Goal: Task Accomplishment & Management: Use online tool/utility

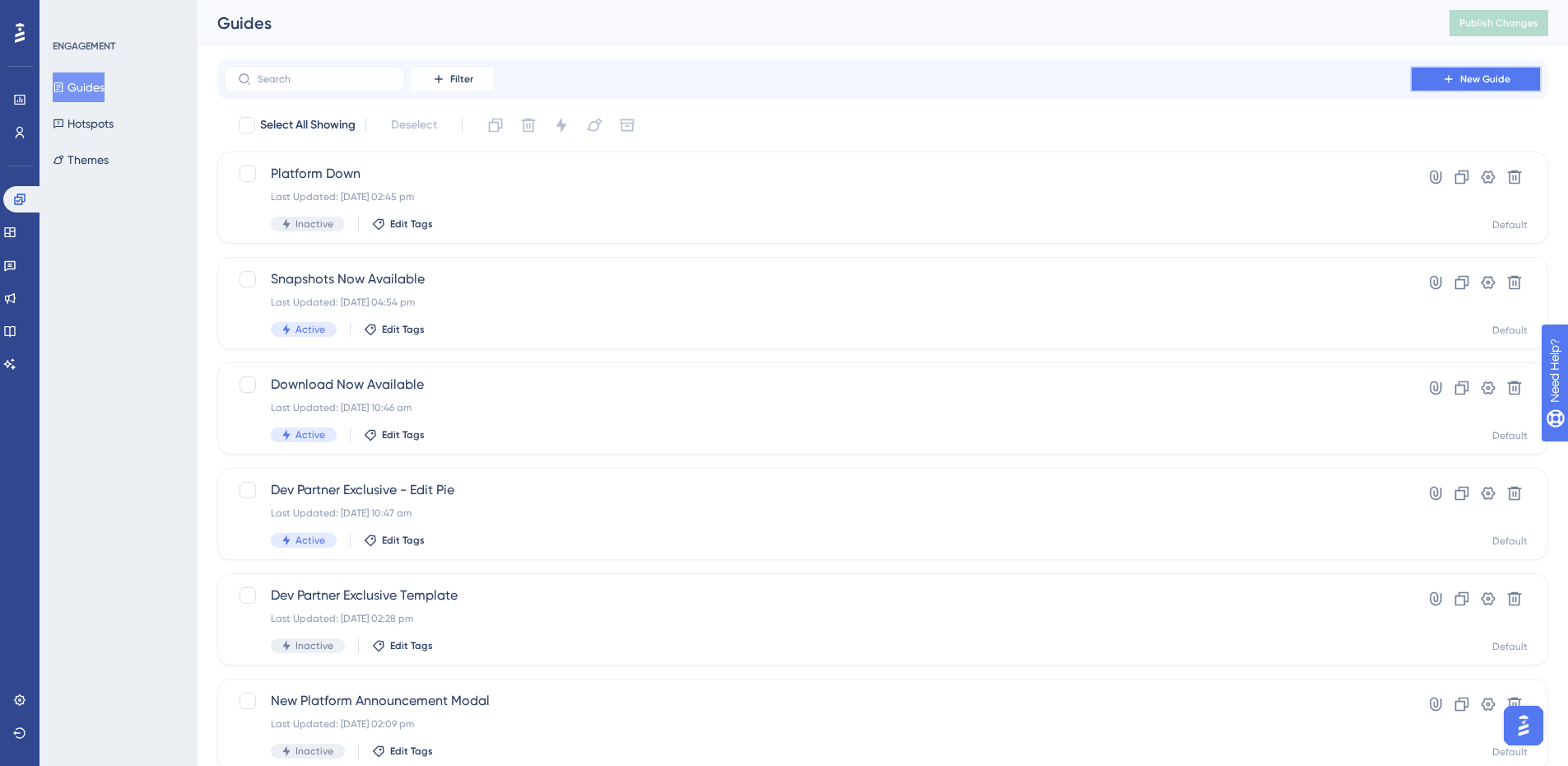
click at [1483, 75] on span "New Guide" at bounding box center [1485, 79] width 50 height 14
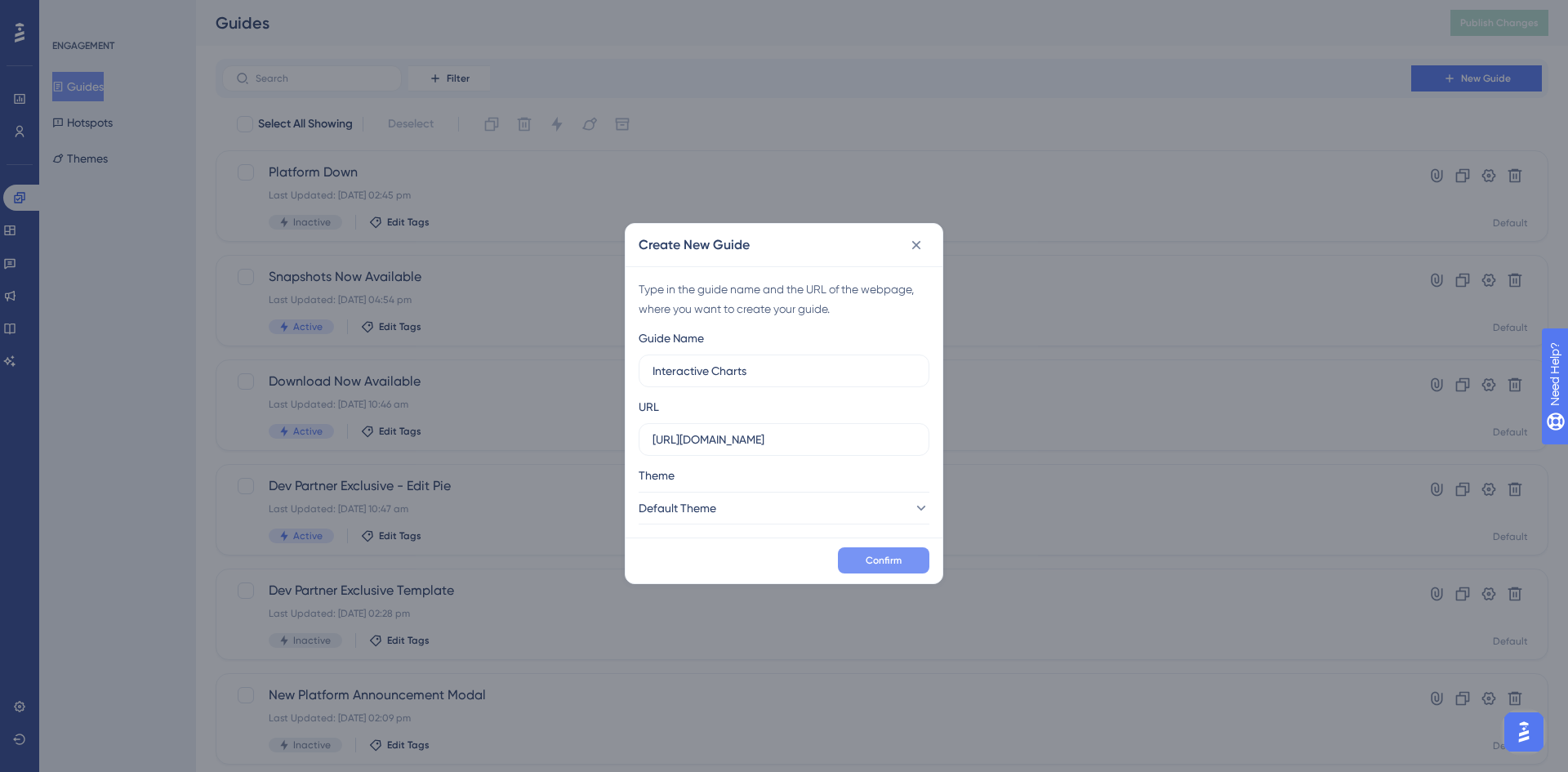
type input "Interactive Charts"
click at [903, 552] on button "Confirm" at bounding box center [884, 560] width 91 height 26
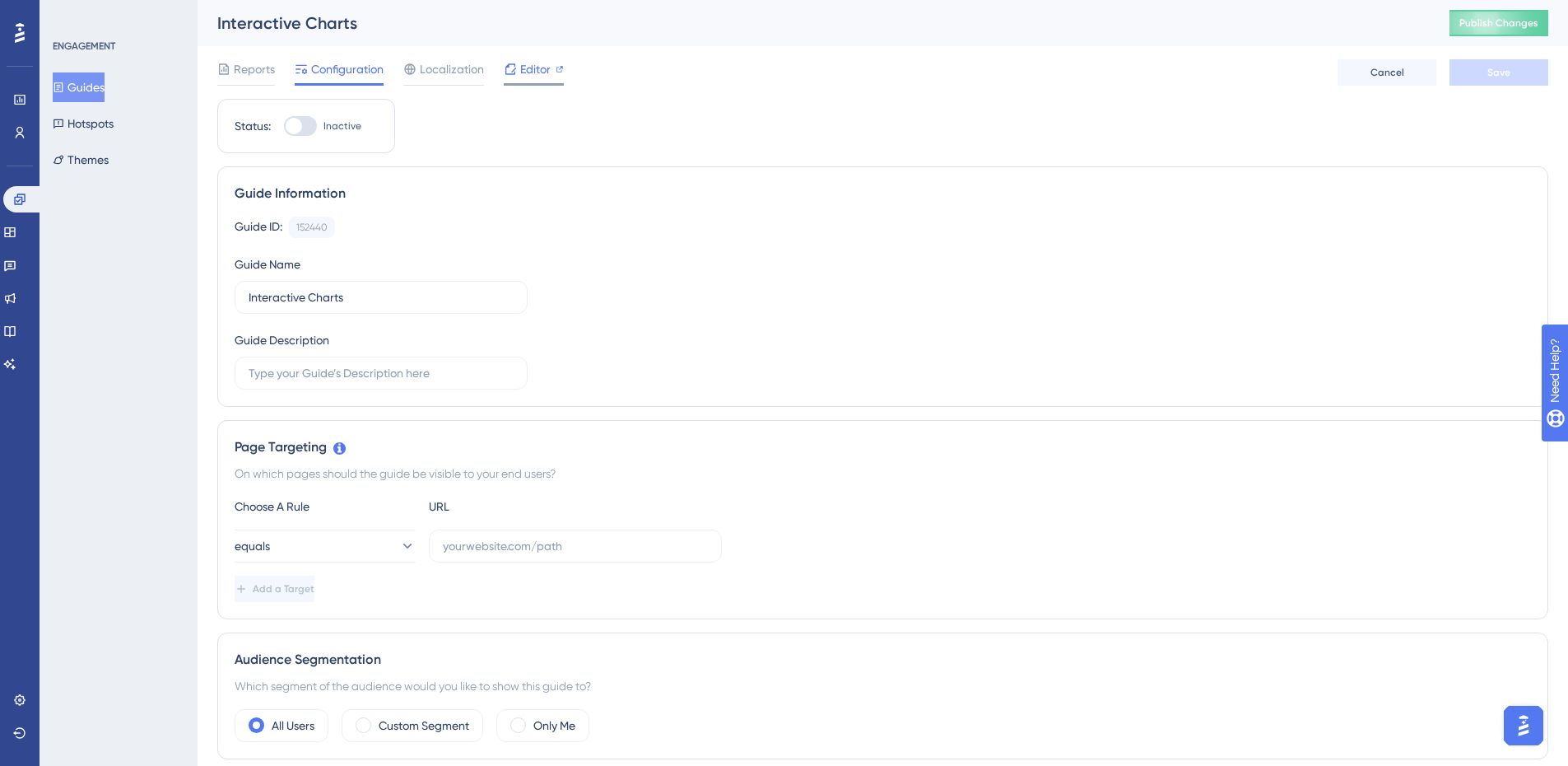
click at [532, 66] on span "Editor" at bounding box center [535, 69] width 31 height 20
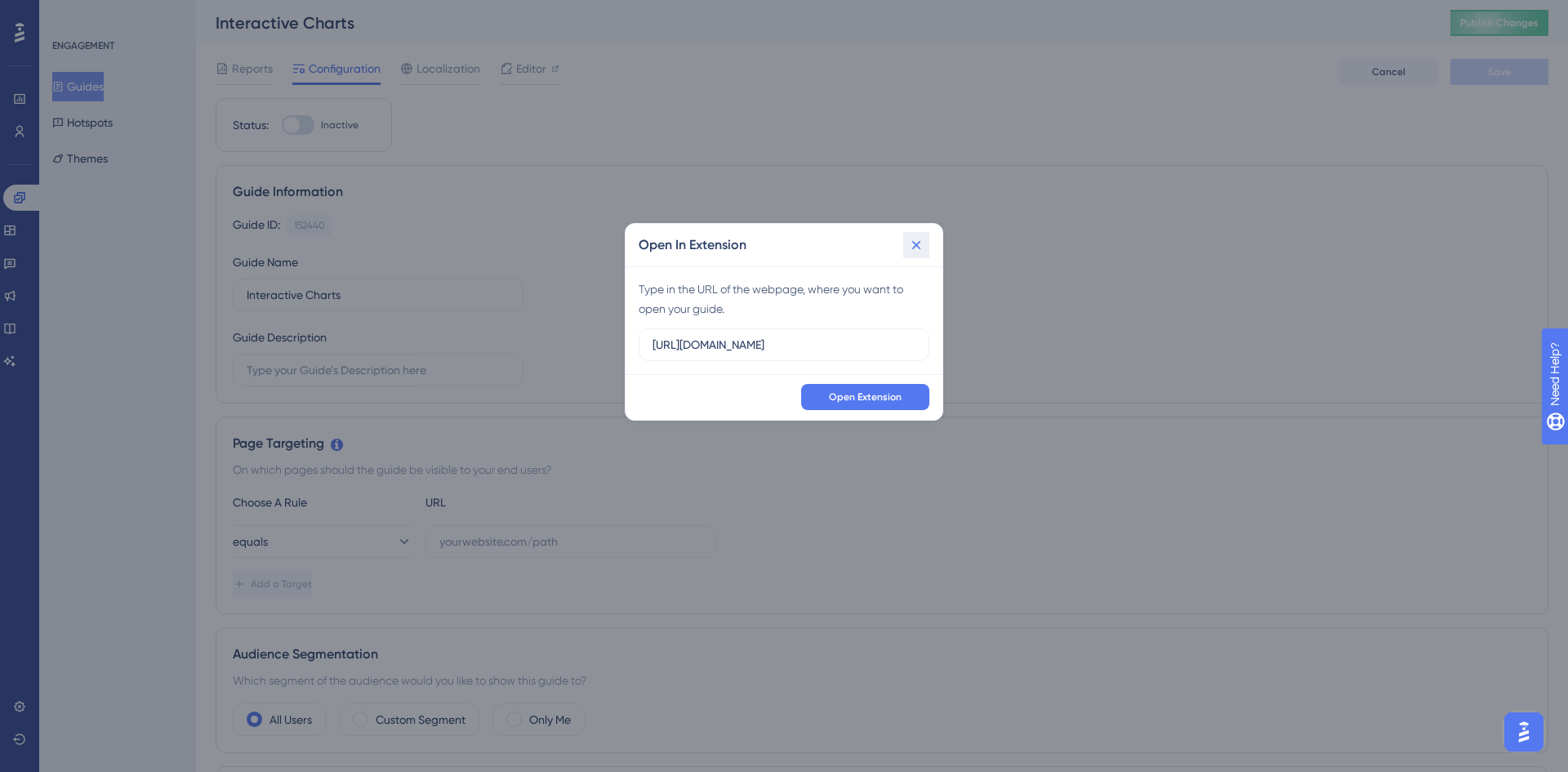
click at [913, 243] on icon at bounding box center [916, 245] width 16 height 16
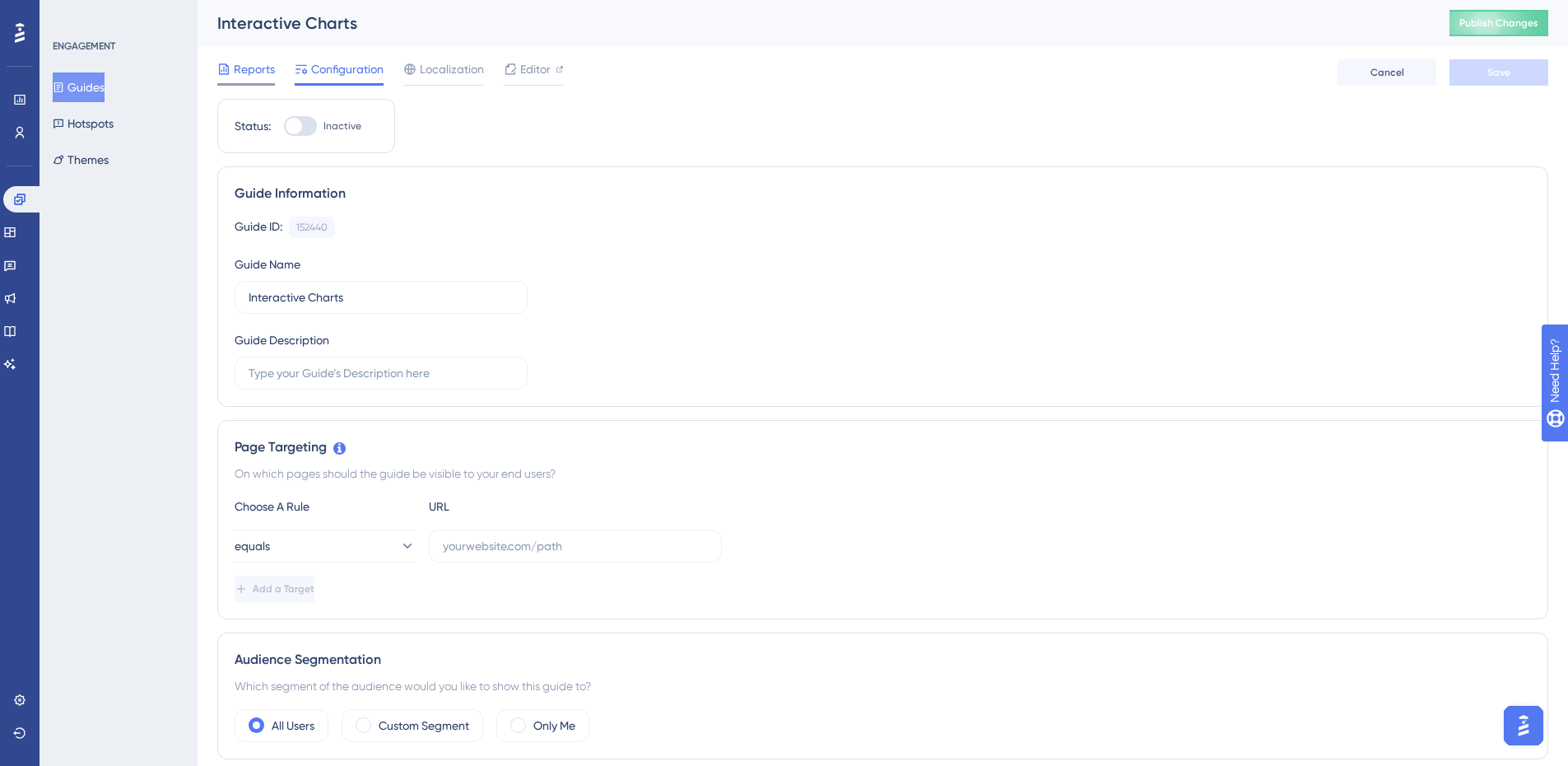
click at [242, 70] on span "Reports" at bounding box center [255, 69] width 41 height 20
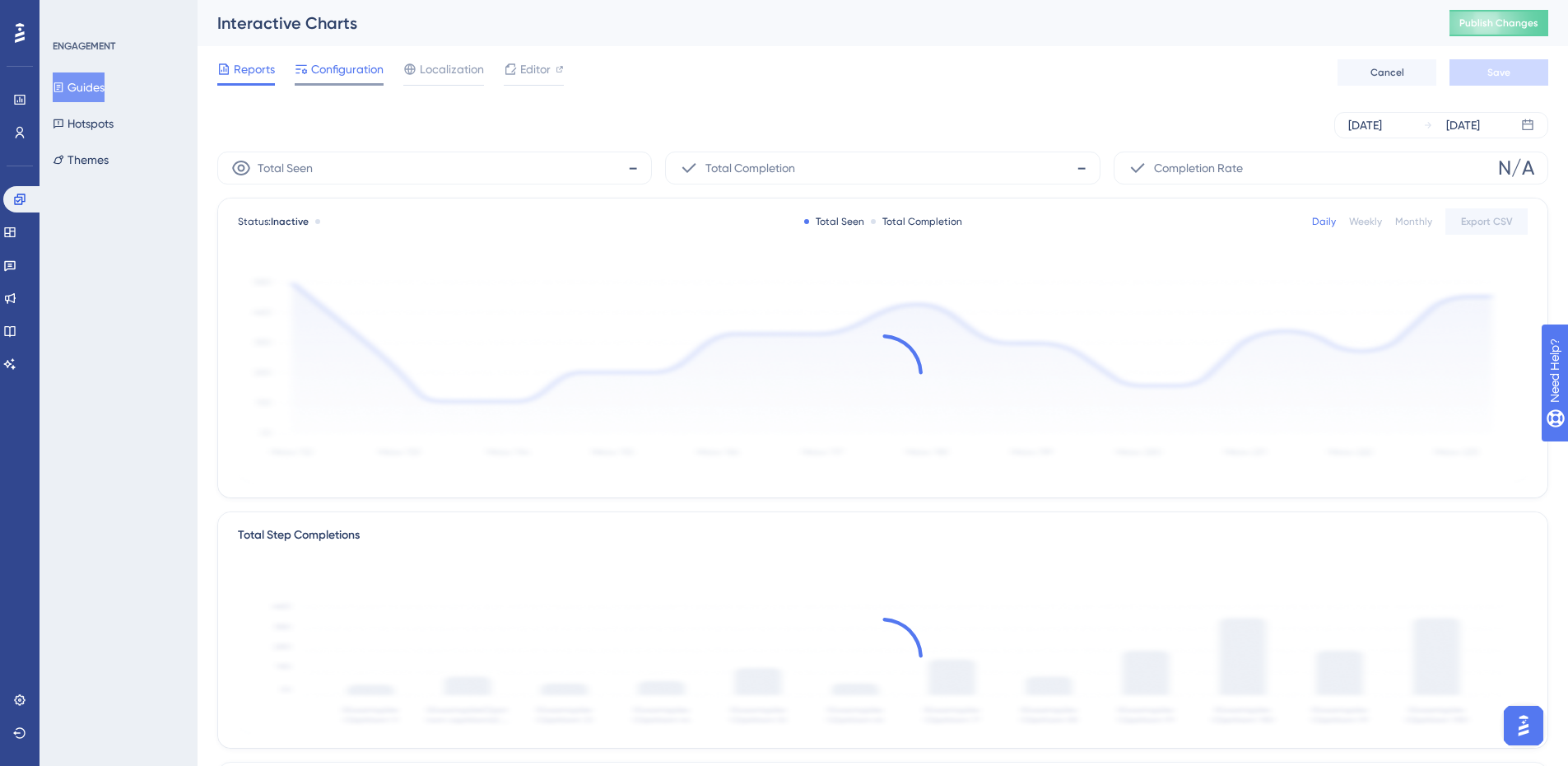
click at [316, 71] on span "Configuration" at bounding box center [347, 69] width 73 height 20
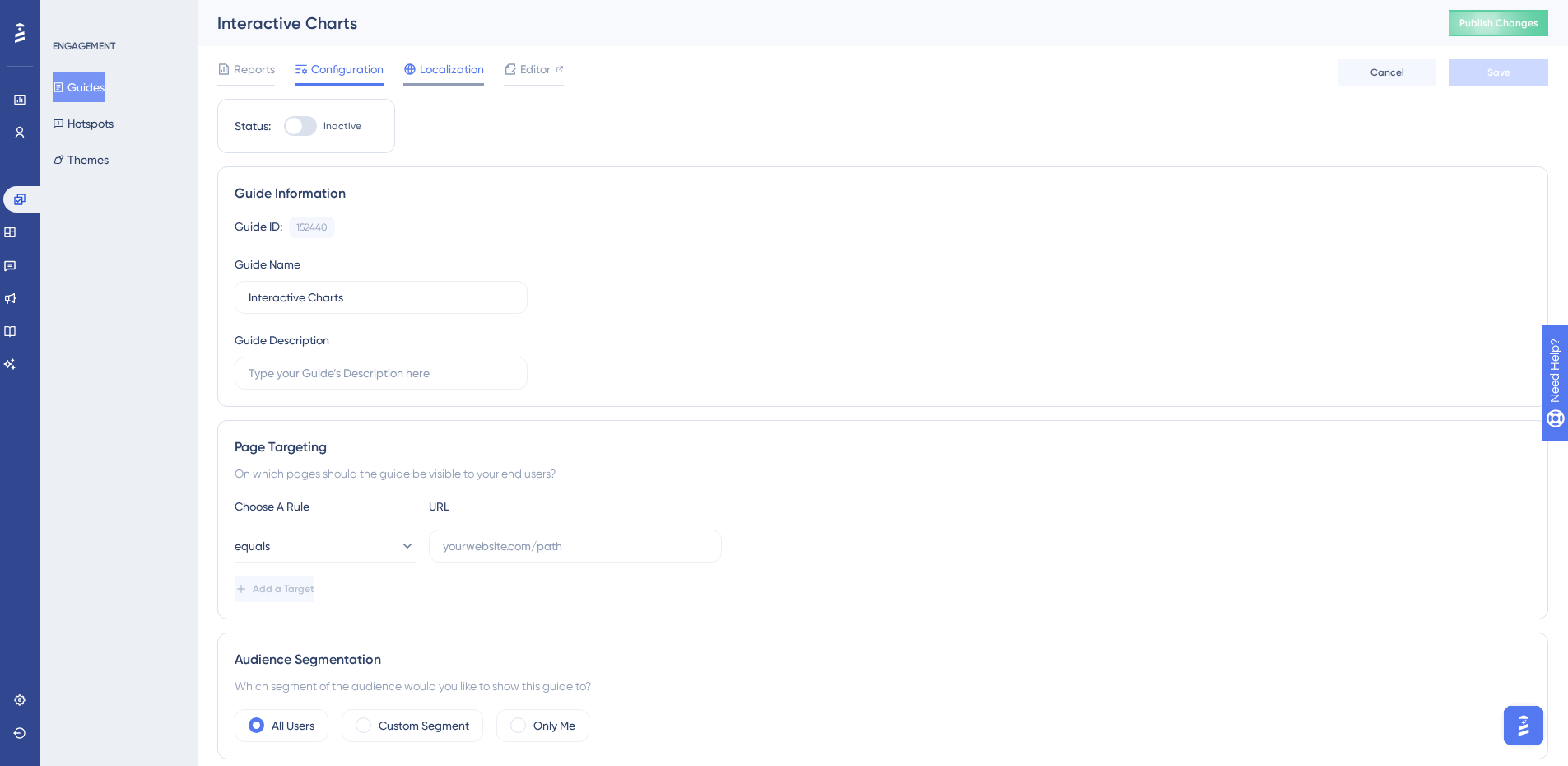
click at [445, 69] on span "Localization" at bounding box center [452, 69] width 64 height 20
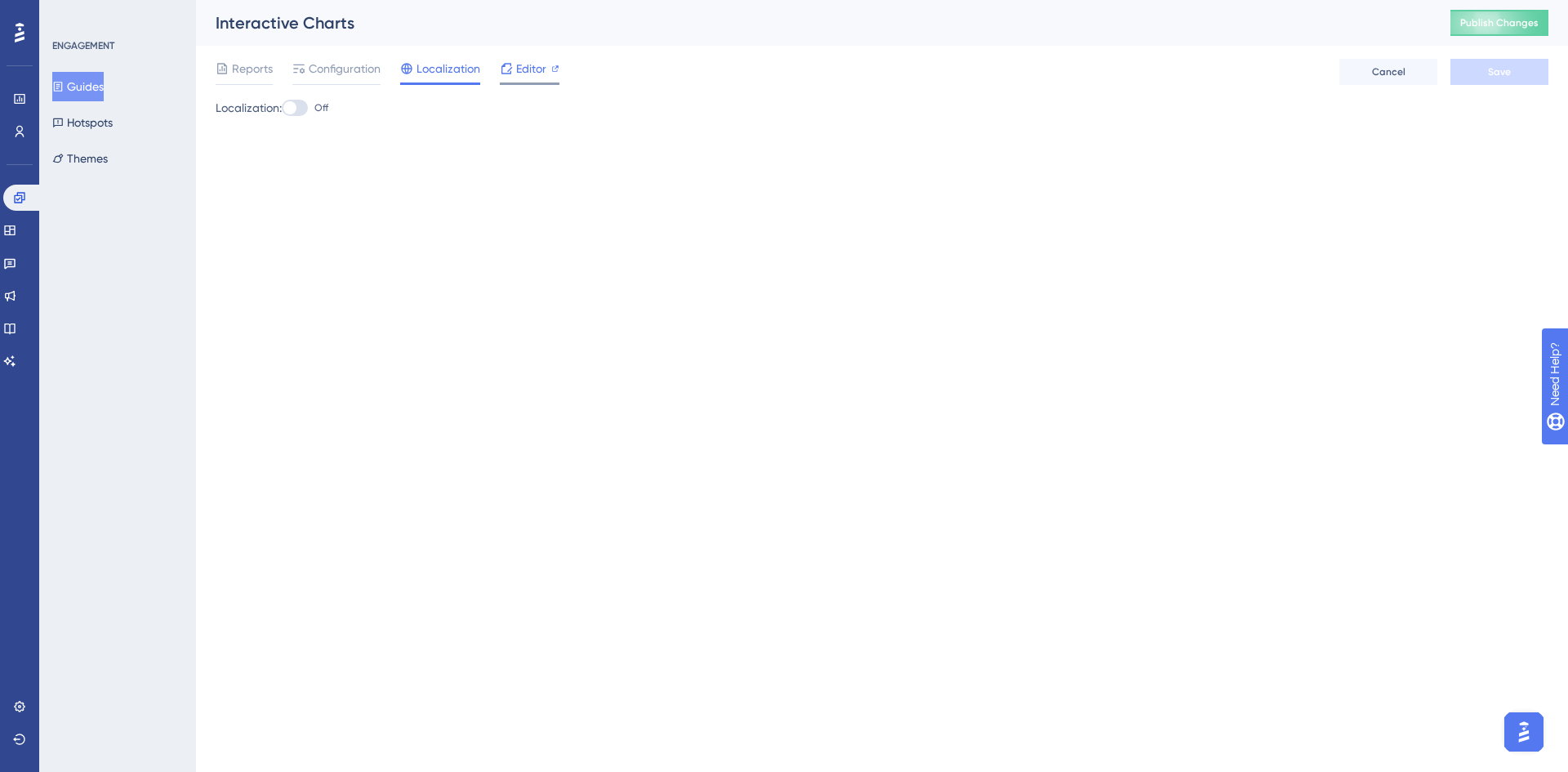
click at [520, 70] on span "Editor" at bounding box center [531, 69] width 30 height 20
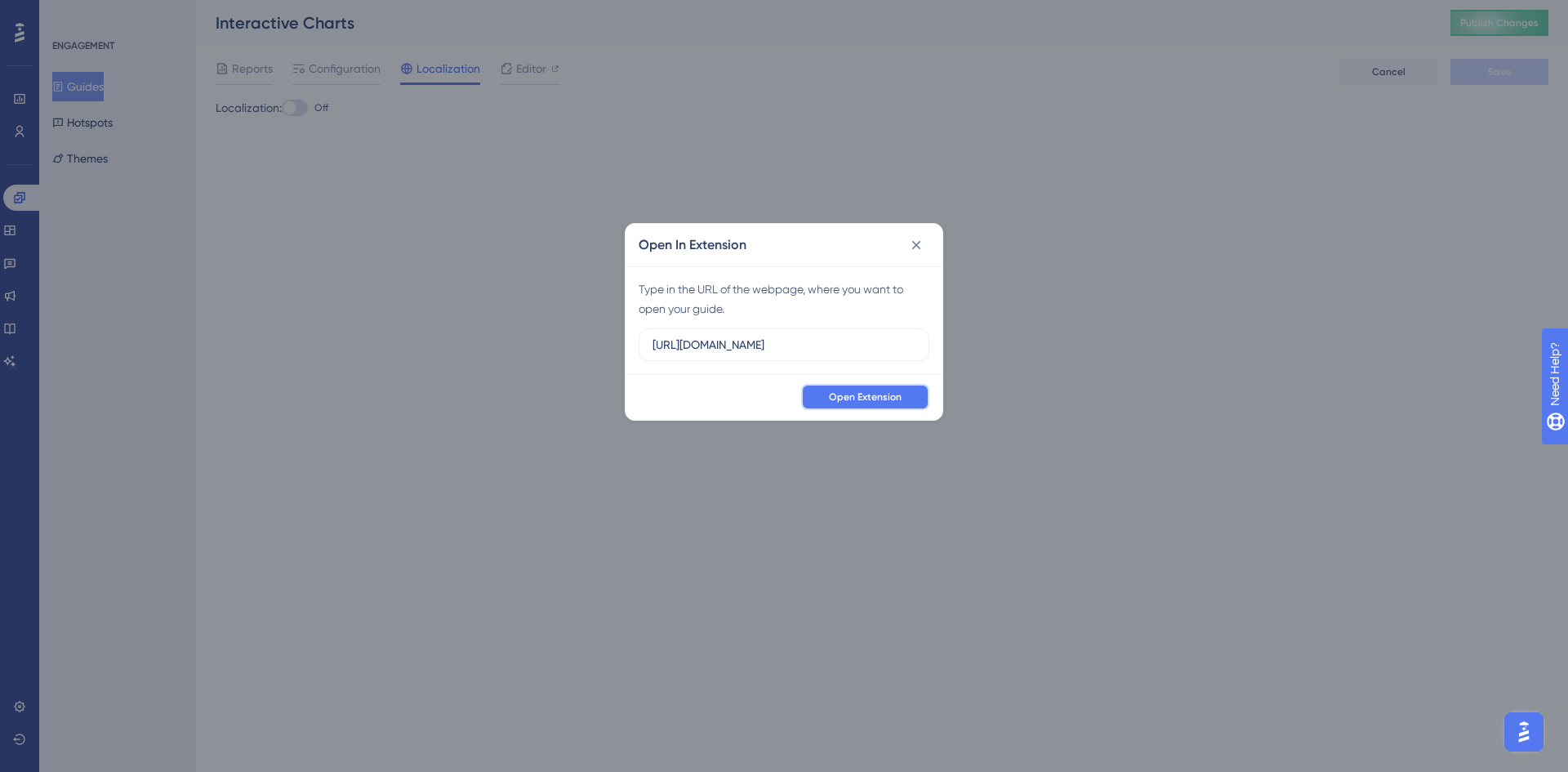
click at [875, 402] on span "Open Extension" at bounding box center [865, 396] width 72 height 13
click at [916, 245] on icon at bounding box center [917, 245] width 9 height 9
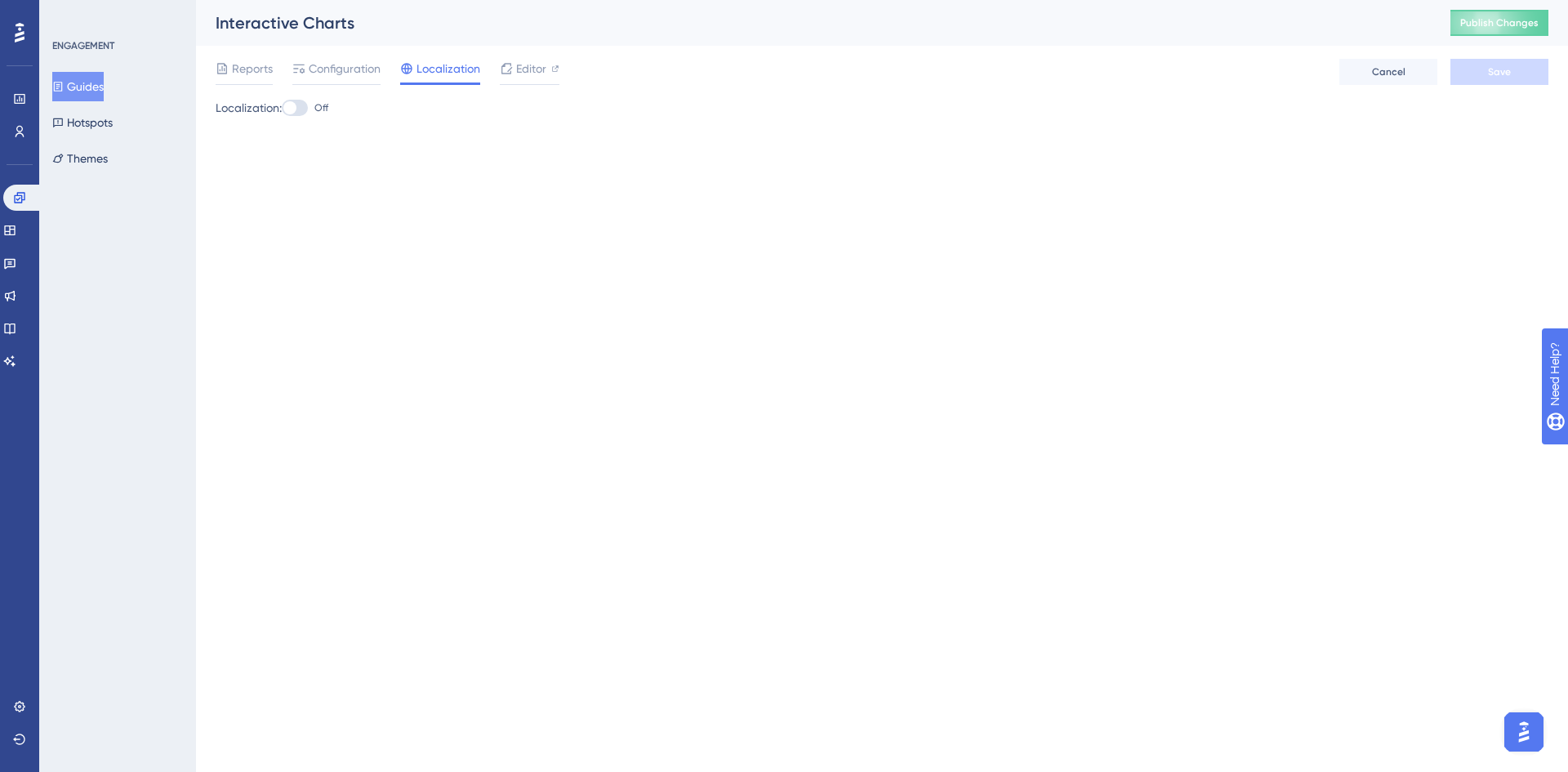
click at [89, 87] on button "Guides" at bounding box center [79, 87] width 52 height 29
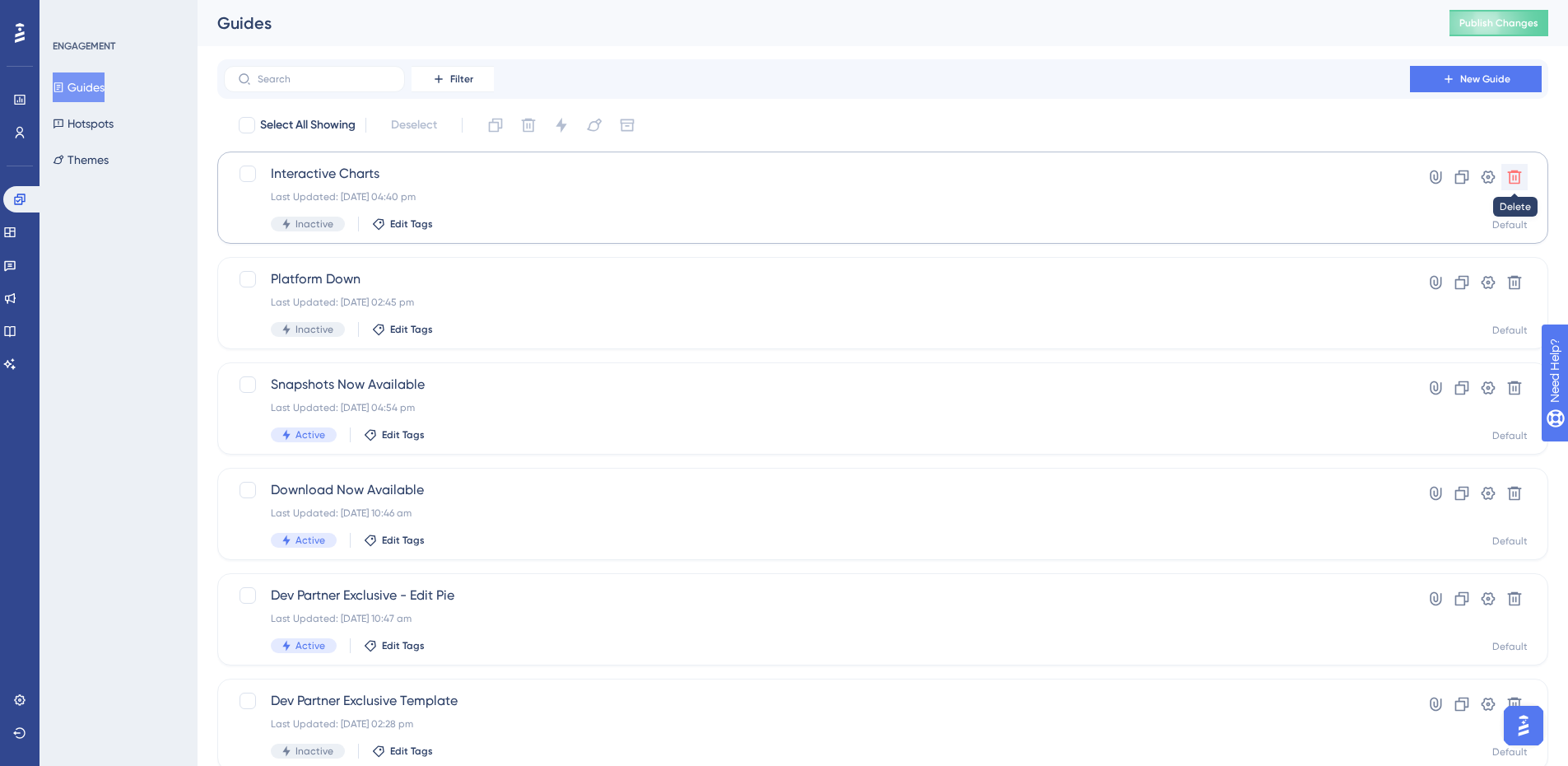
click at [1515, 175] on icon at bounding box center [1514, 177] width 16 height 16
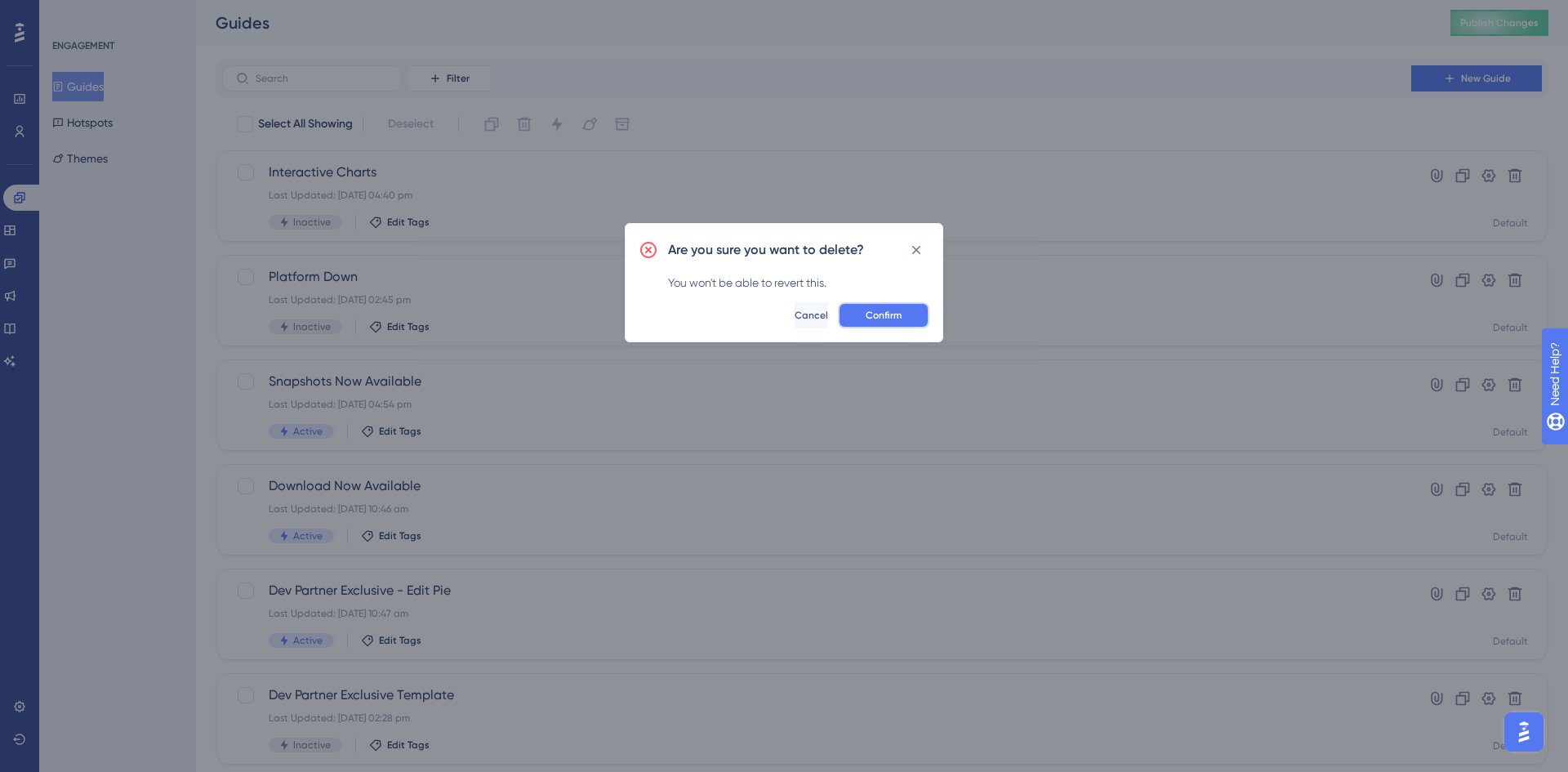
click at [871, 311] on span "Confirm" at bounding box center [884, 315] width 36 height 13
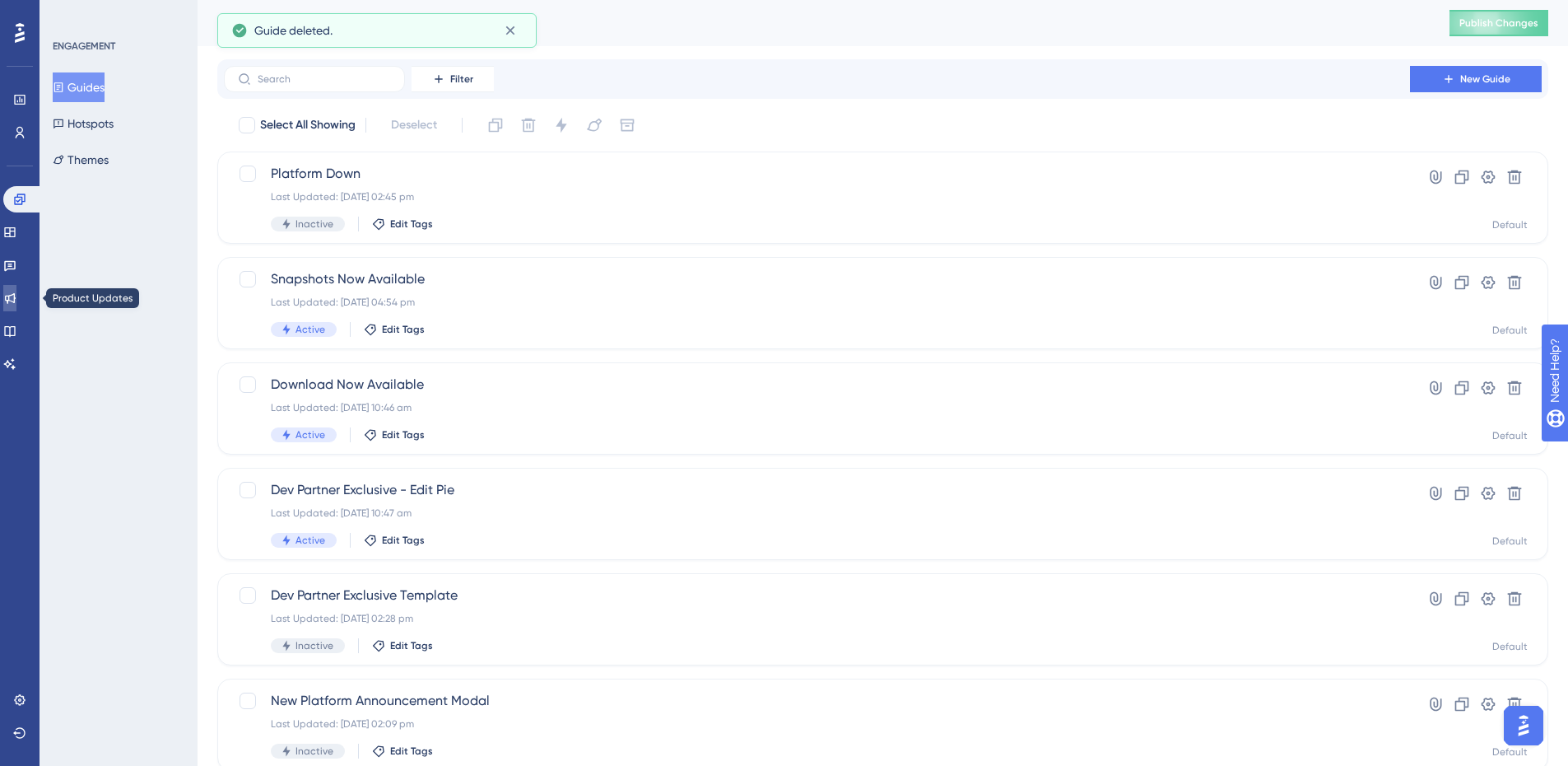
click at [16, 294] on icon at bounding box center [10, 298] width 13 height 14
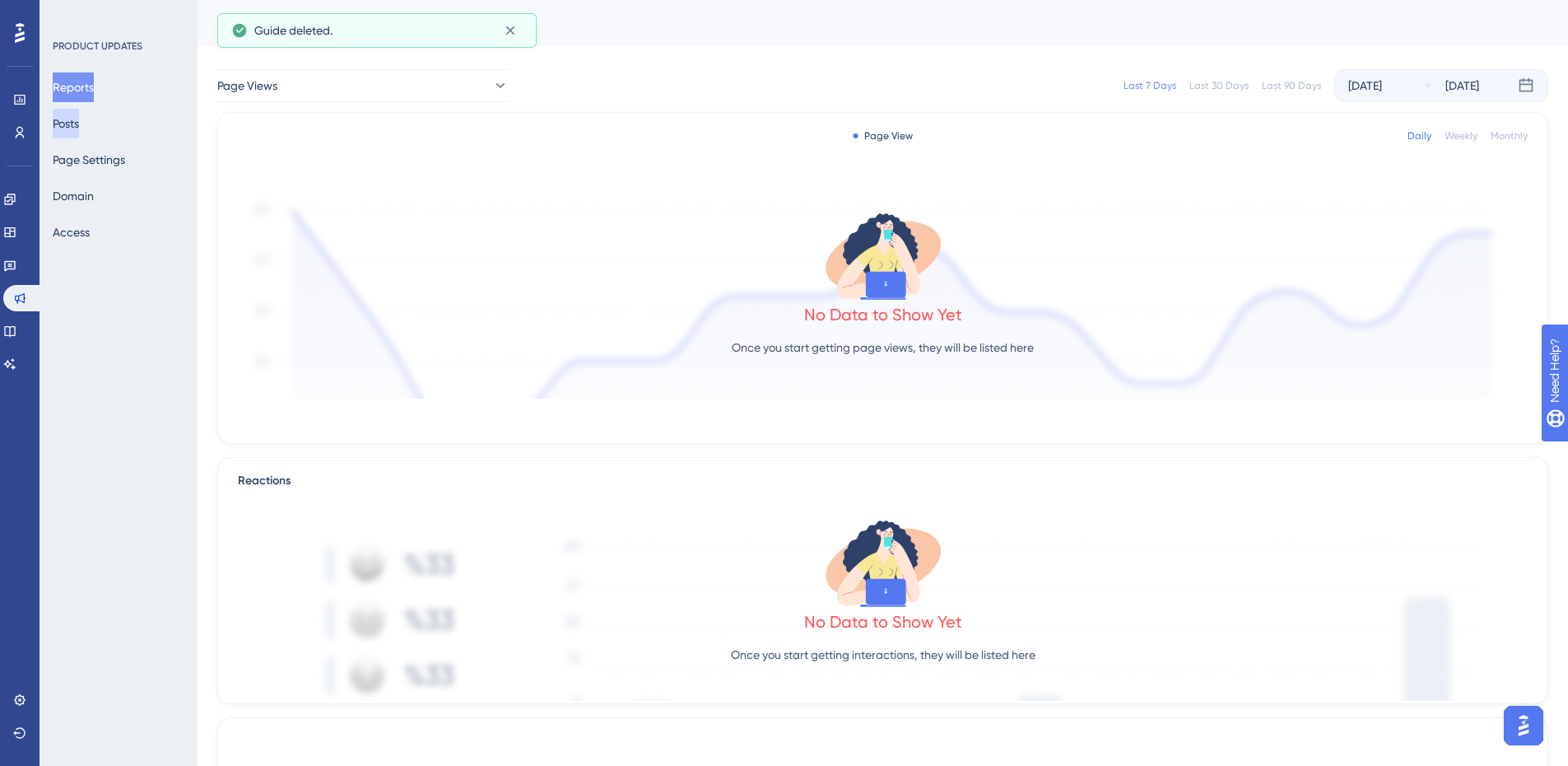
click at [79, 128] on button "Posts" at bounding box center [66, 123] width 26 height 30
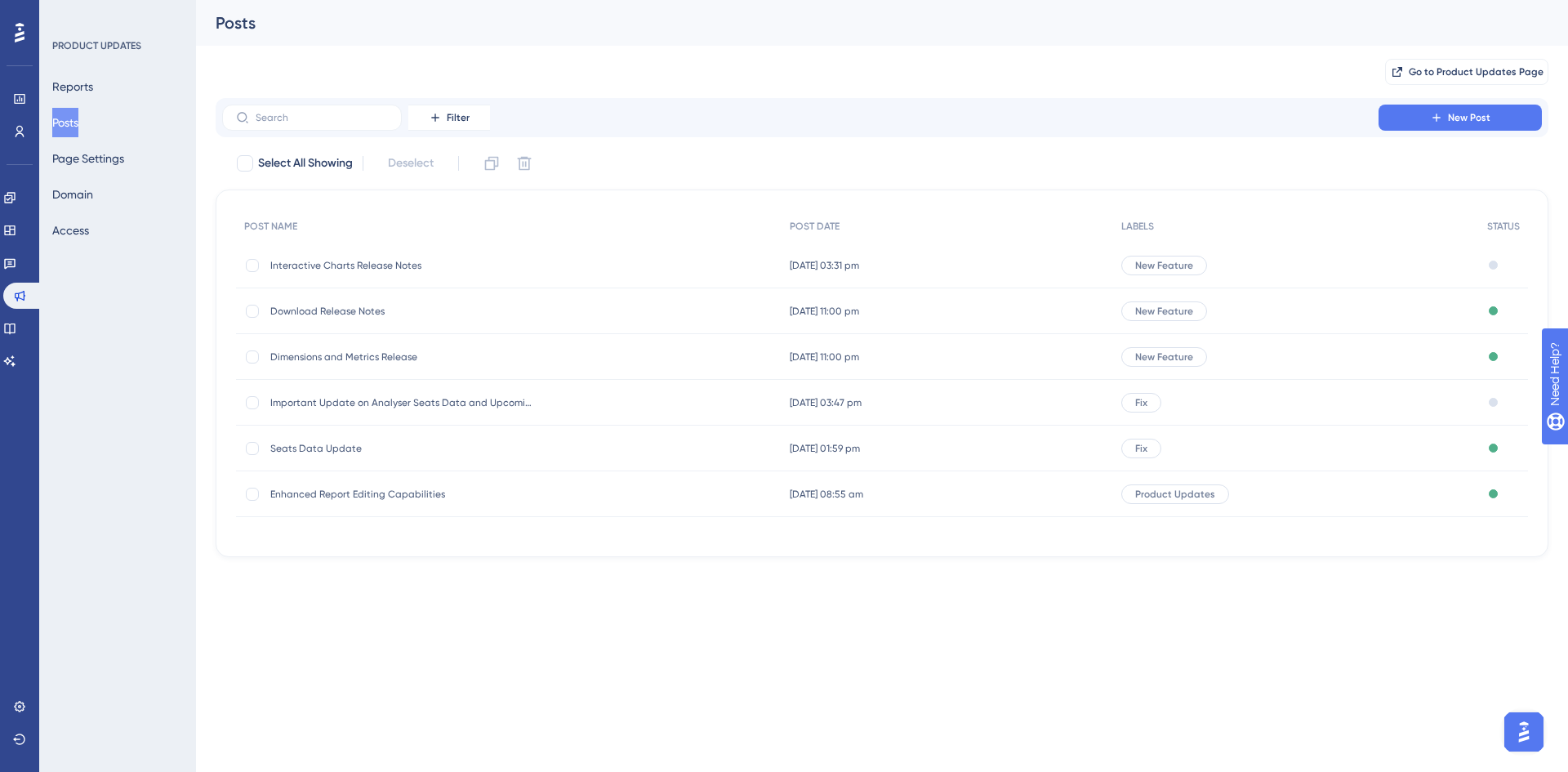
click at [418, 273] on div "Interactive Charts Release Notes Interactive Charts Release Notes" at bounding box center [401, 265] width 261 height 46
